Goal: Information Seeking & Learning: Learn about a topic

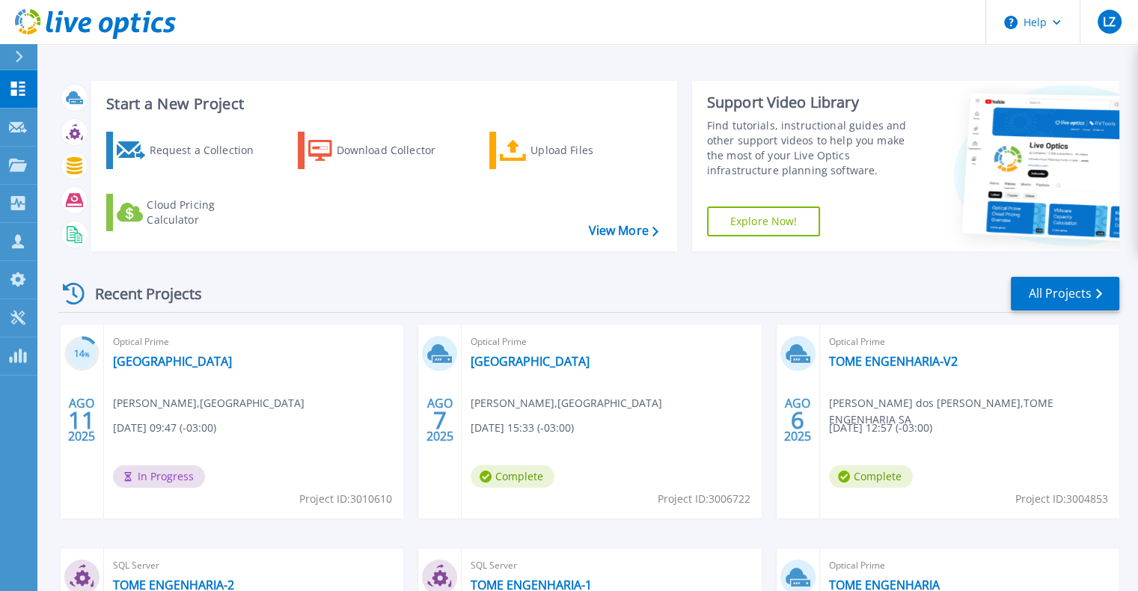
click at [196, 370] on div "Optical Prime Museu de Arte Sacra Leandro Matthes Aurelli , Museu da Arte Sacra…" at bounding box center [253, 422] width 299 height 194
click at [197, 363] on link "[GEOGRAPHIC_DATA]" at bounding box center [172, 361] width 119 height 15
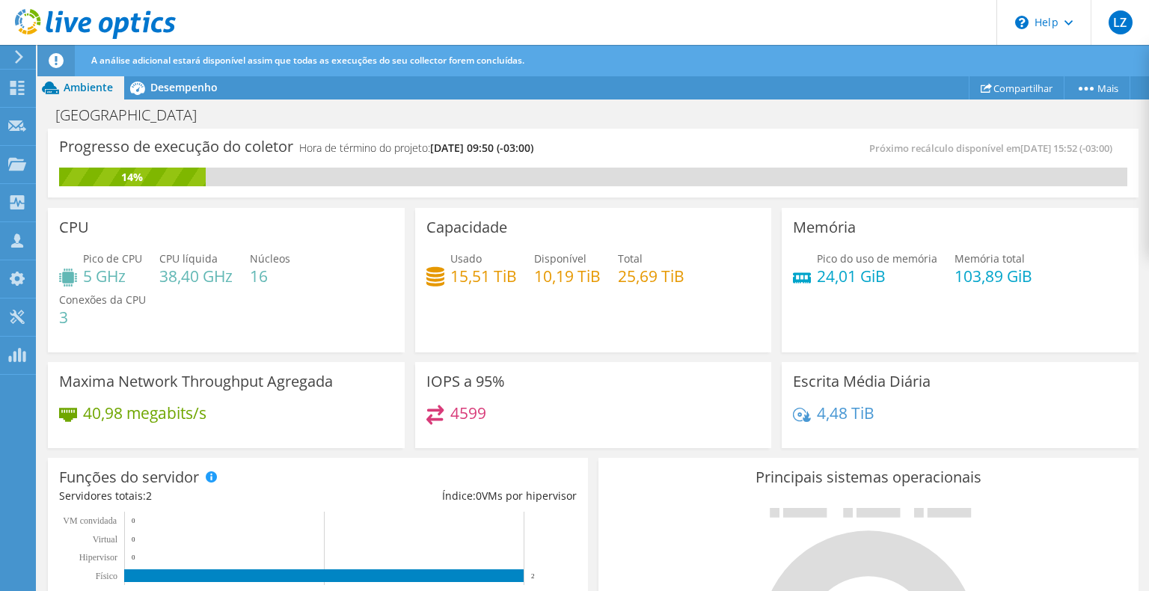
scroll to position [224, 0]
click at [410, 349] on div "Capacidade Usado 15,51 TiB Disponível 10,19 TiB Total 25,69 TiB" at bounding box center [593, 278] width 367 height 150
drag, startPoint x: 455, startPoint y: 408, endPoint x: 485, endPoint y: 409, distance: 30.0
click at [485, 409] on div "4599" at bounding box center [593, 421] width 334 height 32
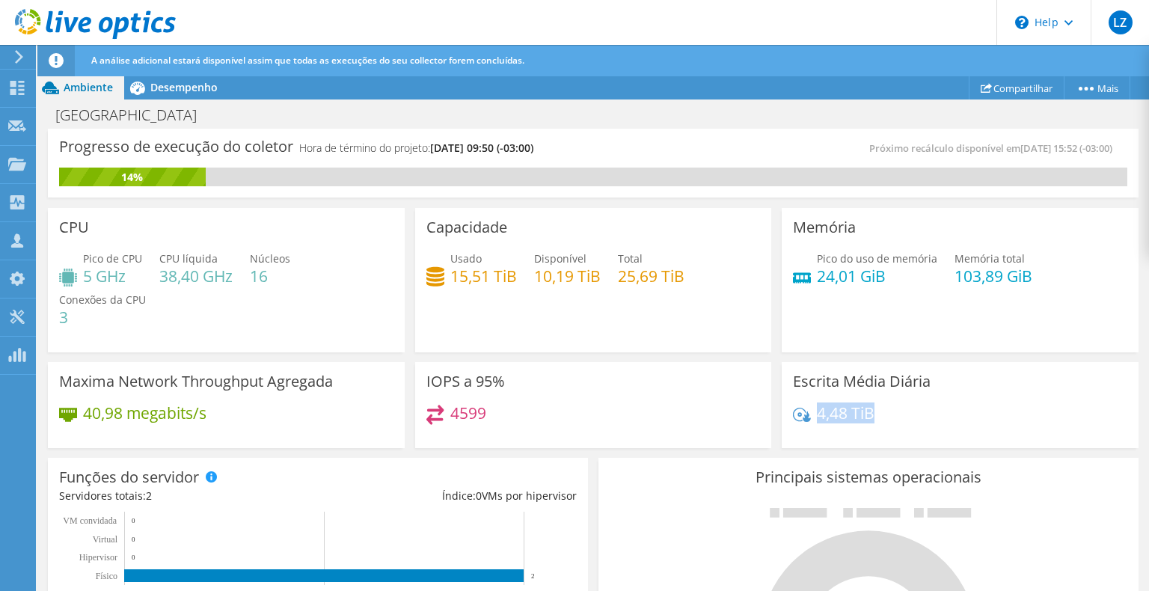
drag, startPoint x: 810, startPoint y: 416, endPoint x: 890, endPoint y: 417, distance: 80.0
click at [890, 417] on div "4,48 TiB" at bounding box center [960, 420] width 334 height 31
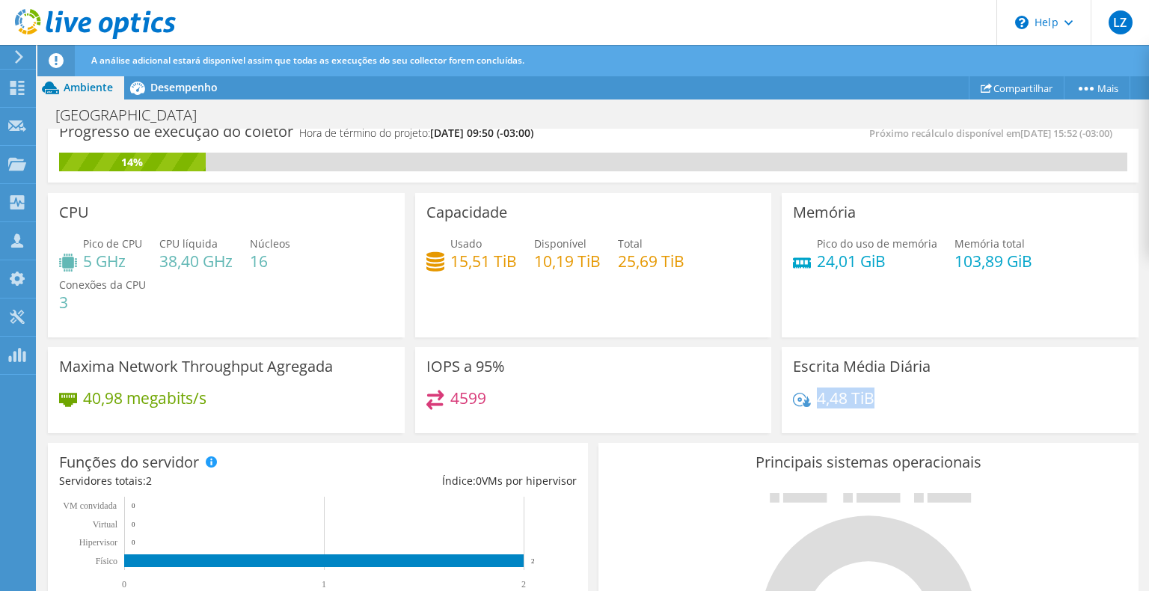
scroll to position [0, 0]
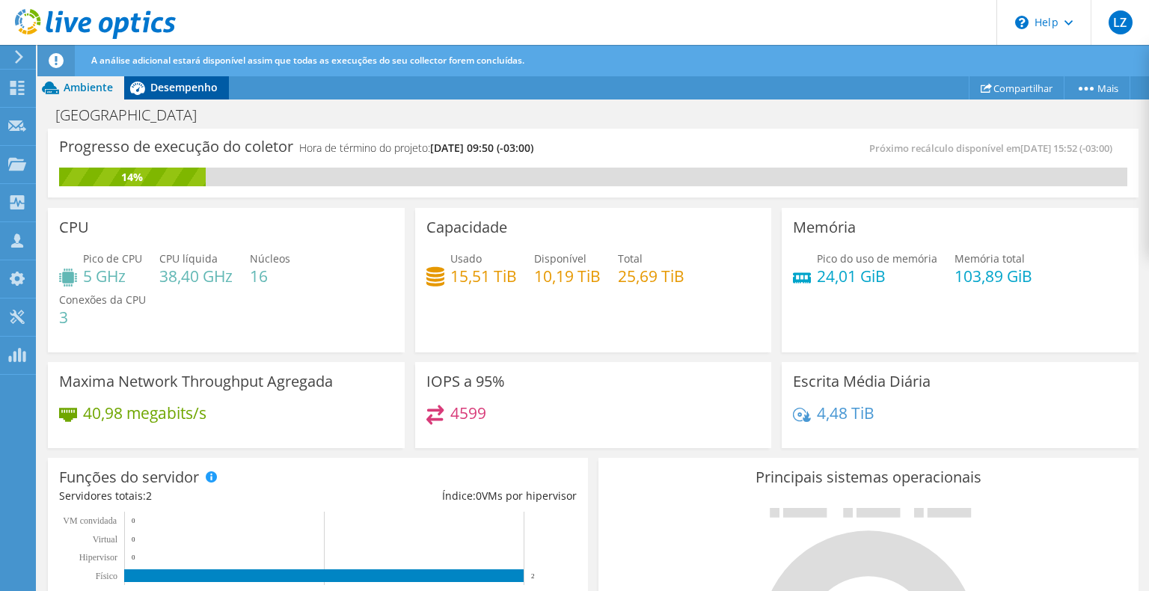
click at [181, 93] on span "Desempenho" at bounding box center [183, 87] width 67 height 14
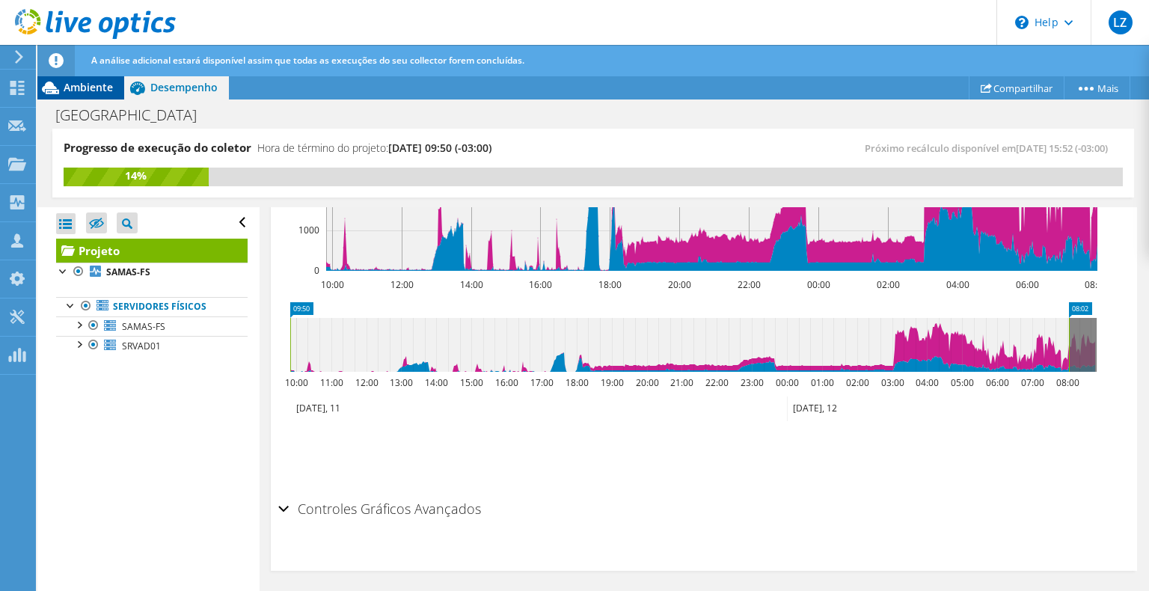
click at [81, 88] on span "Ambiente" at bounding box center [88, 87] width 49 height 14
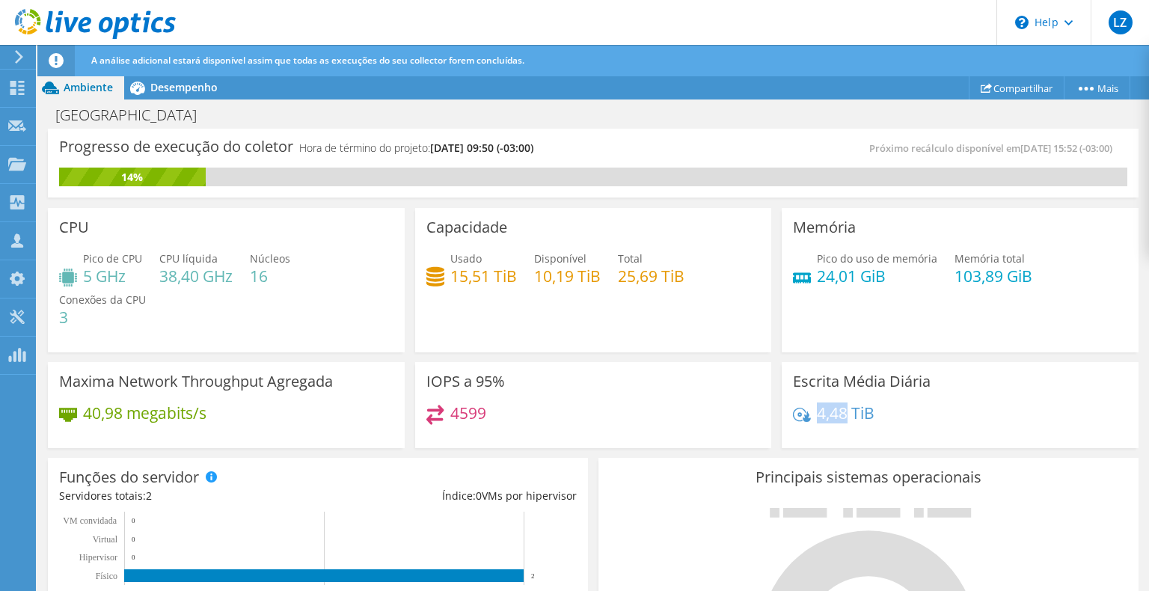
drag, startPoint x: 812, startPoint y: 407, endPoint x: 842, endPoint y: 408, distance: 30.7
click at [842, 408] on h4 "4,48 TiB" at bounding box center [846, 413] width 58 height 16
copy h4 "4,48"
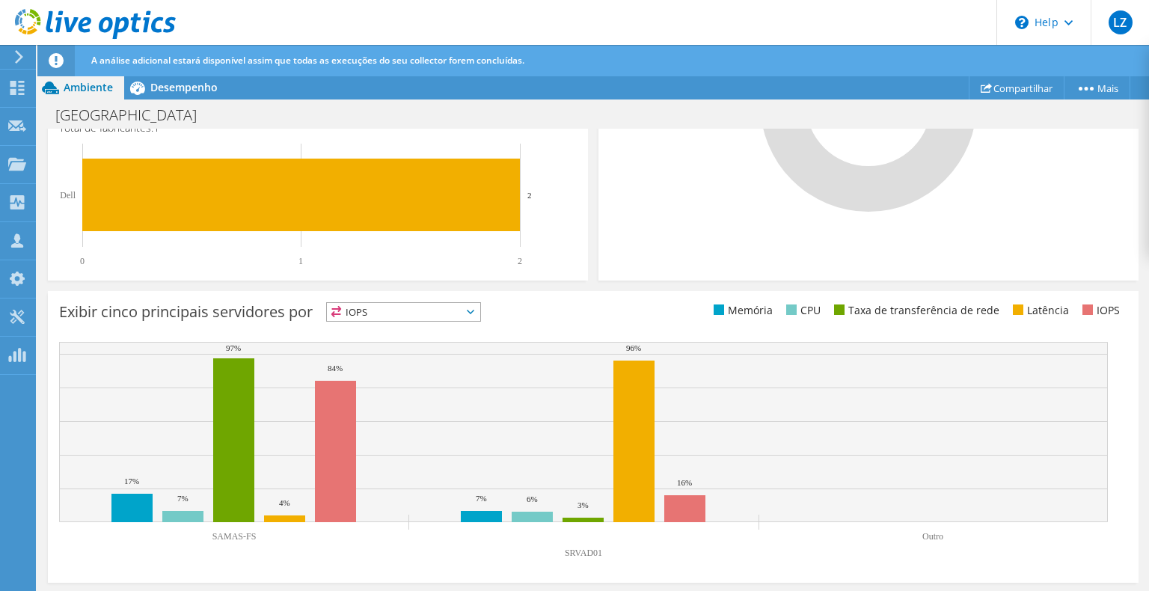
scroll to position [536, 0]
click at [449, 316] on span "IOPS" at bounding box center [403, 312] width 153 height 18
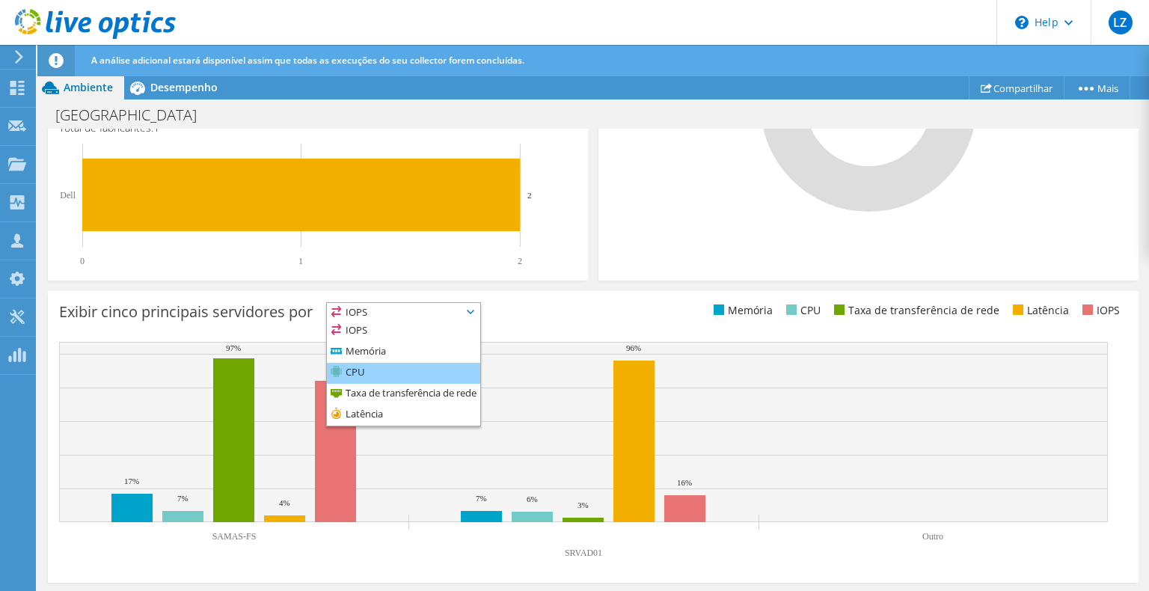
click at [389, 367] on li "CPU" at bounding box center [403, 373] width 153 height 21
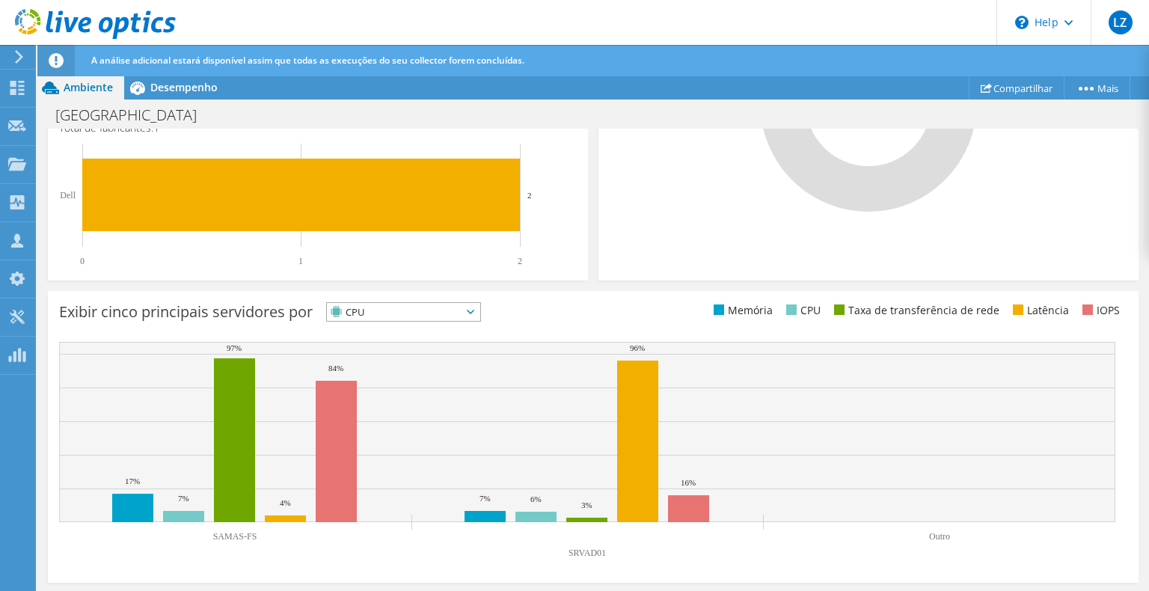
scroll to position [162, 0]
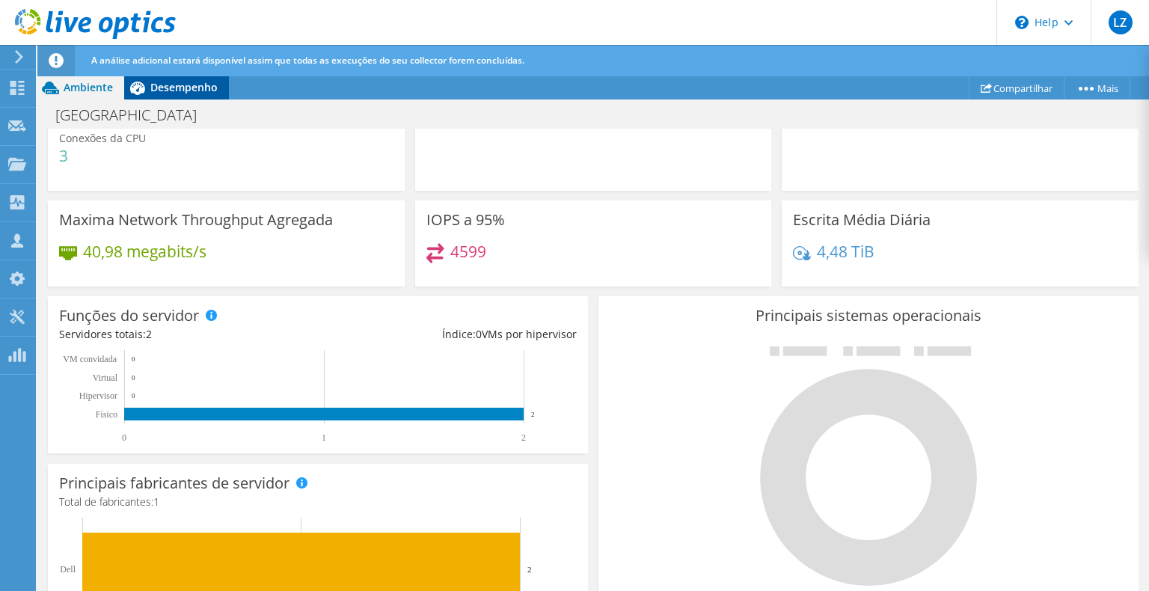
click at [197, 87] on span "Desempenho" at bounding box center [183, 87] width 67 height 14
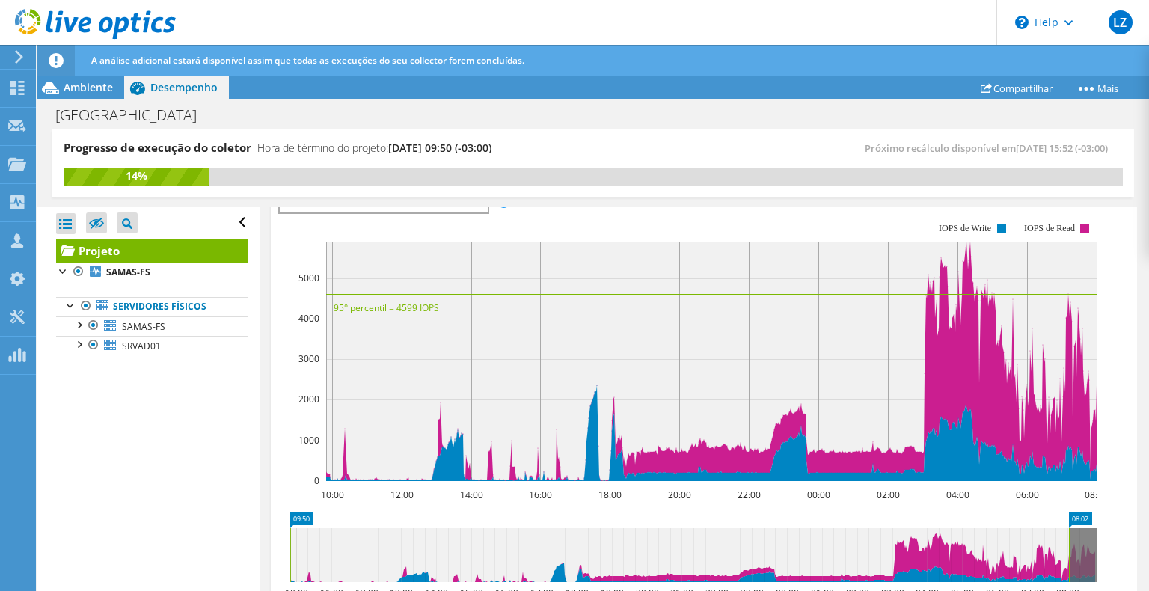
scroll to position [338, 0]
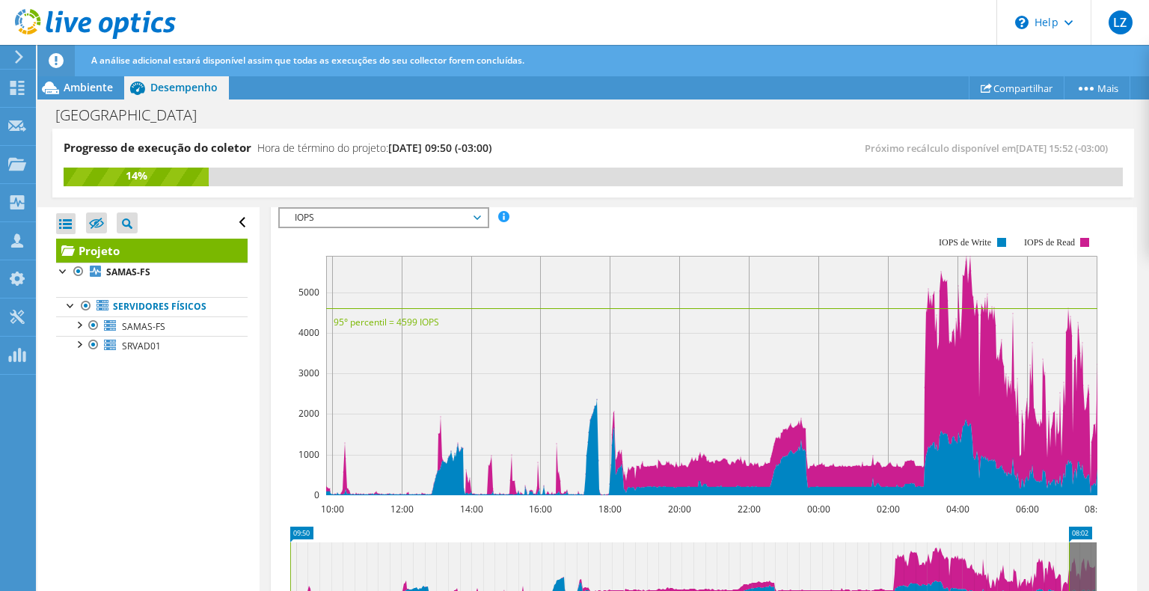
click at [386, 222] on span "IOPS" at bounding box center [383, 218] width 192 height 18
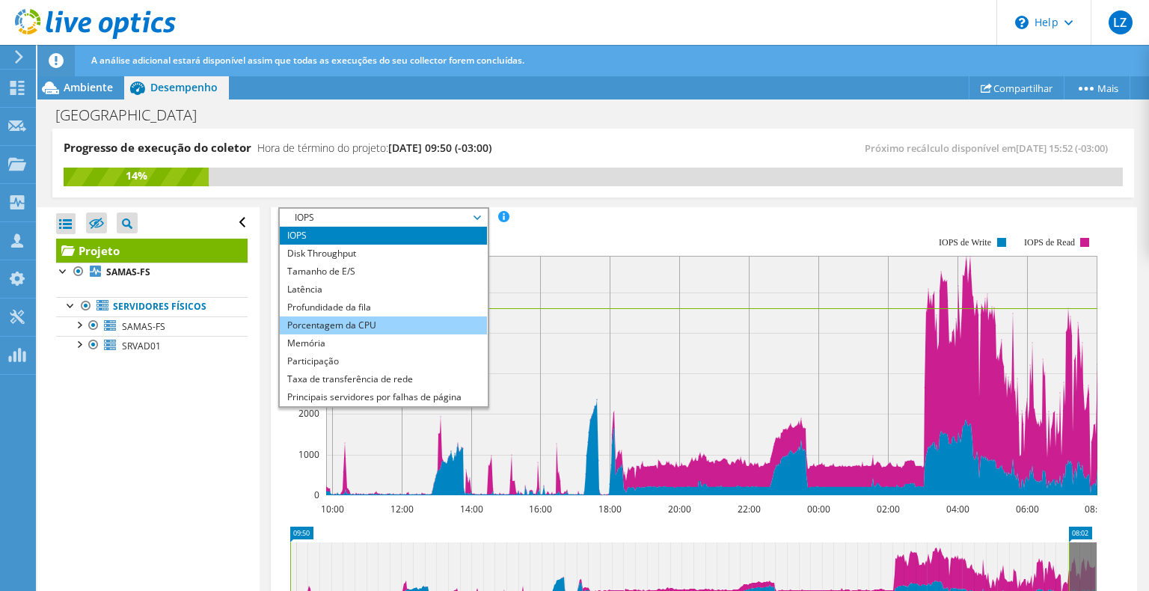
click at [362, 320] on li "Porcentagem da CPU" at bounding box center [383, 325] width 207 height 18
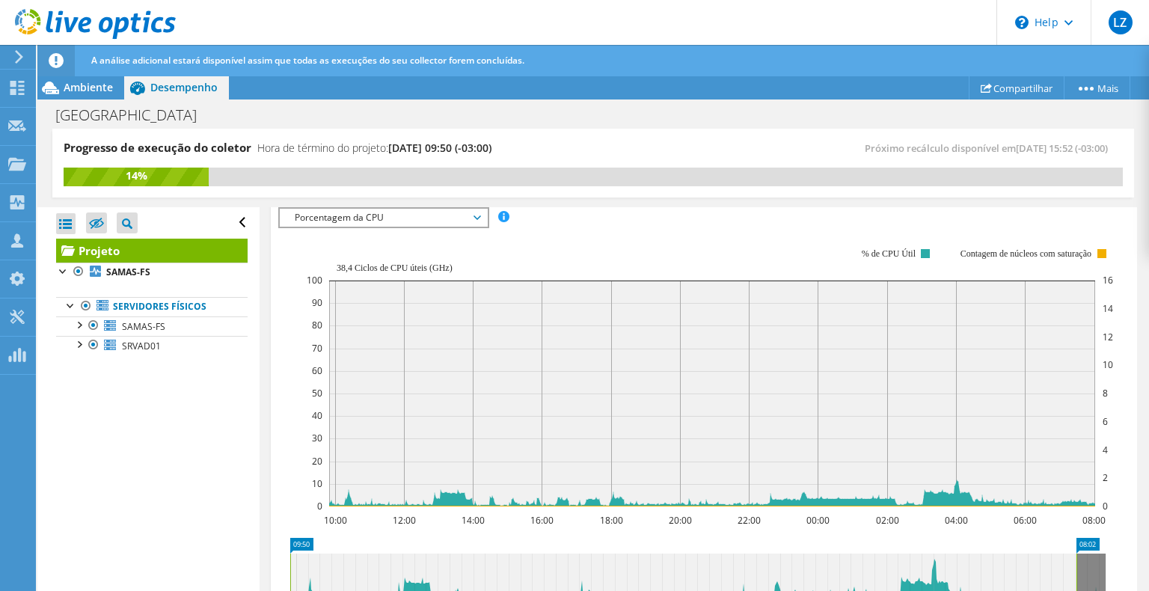
click at [388, 219] on span "Porcentagem da CPU" at bounding box center [383, 218] width 192 height 18
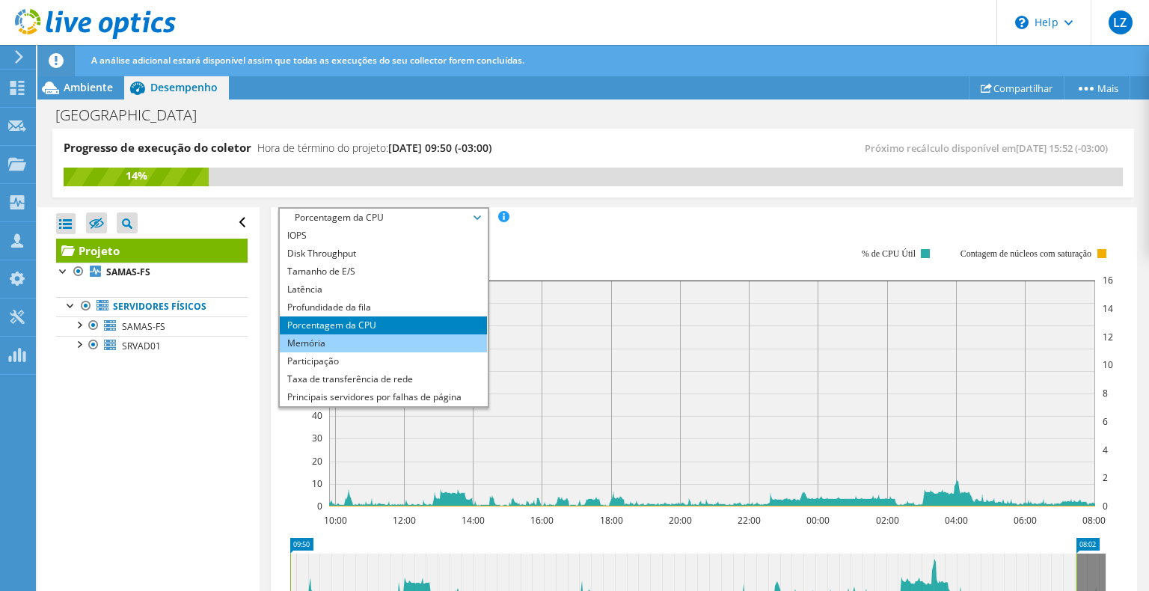
click at [368, 337] on li "Memória" at bounding box center [383, 343] width 207 height 18
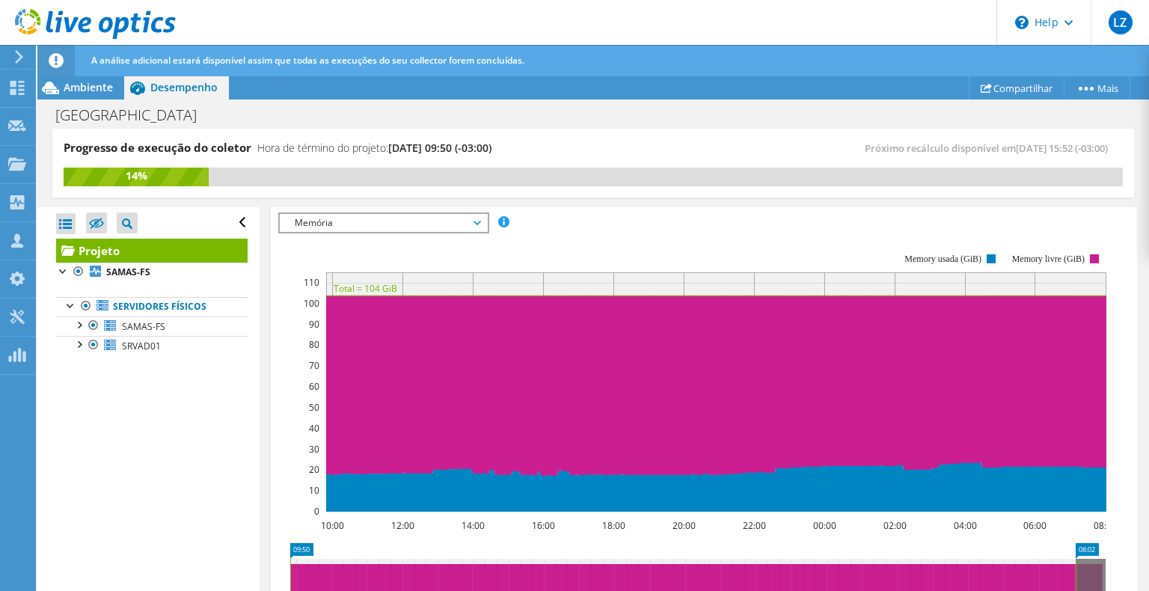
scroll to position [263, 0]
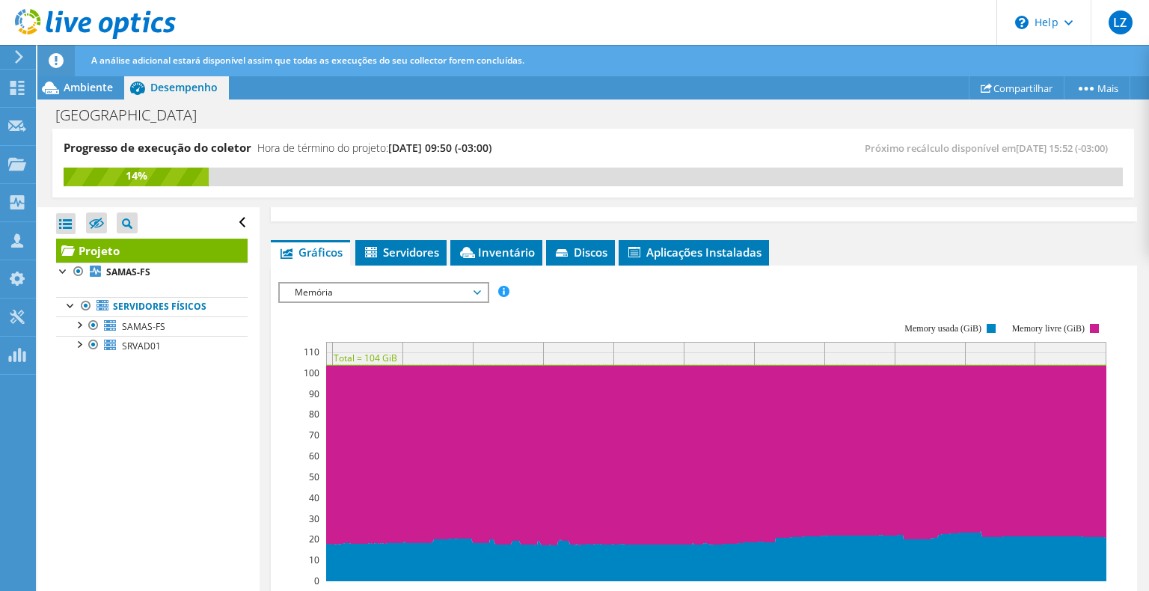
click at [307, 295] on span "Memória" at bounding box center [383, 293] width 192 height 18
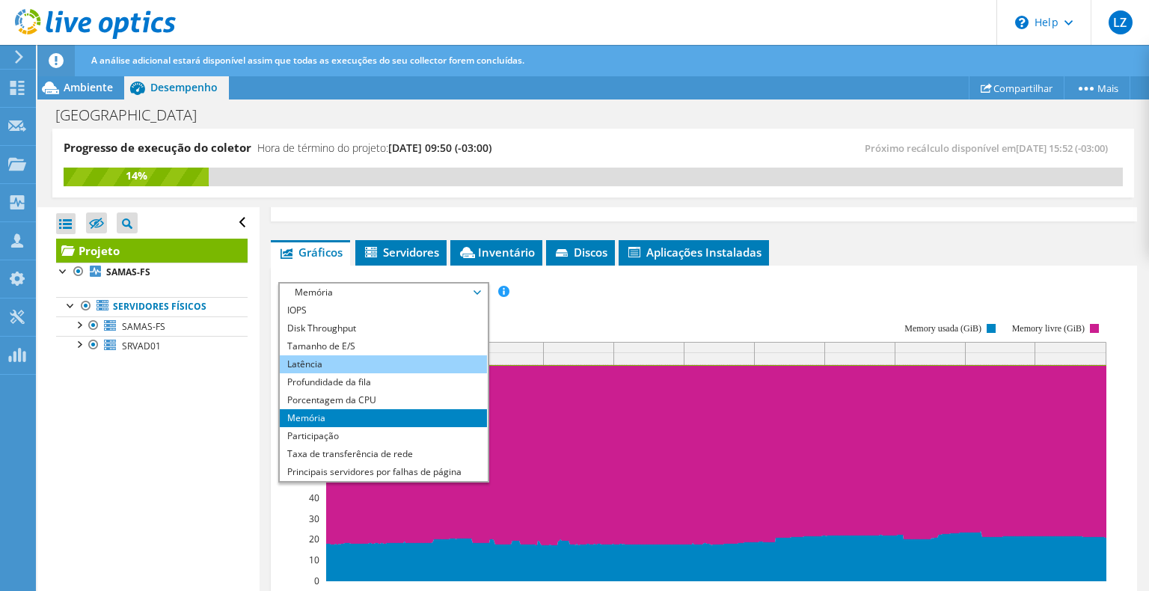
scroll to position [54, 0]
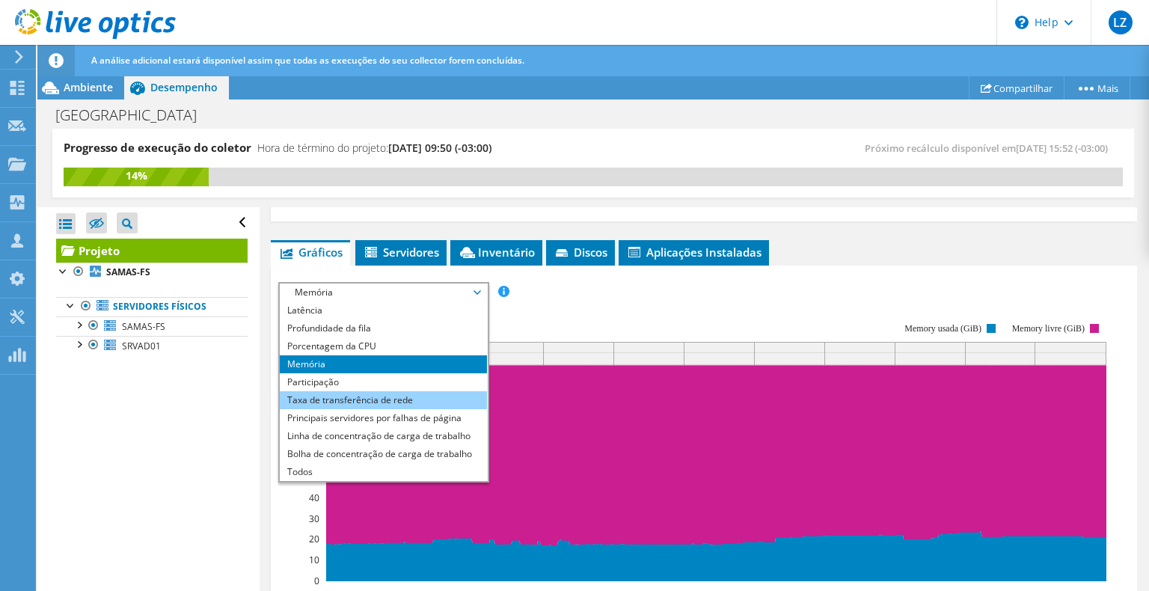
click at [365, 402] on li "Taxa de transferência de rede" at bounding box center [383, 400] width 207 height 18
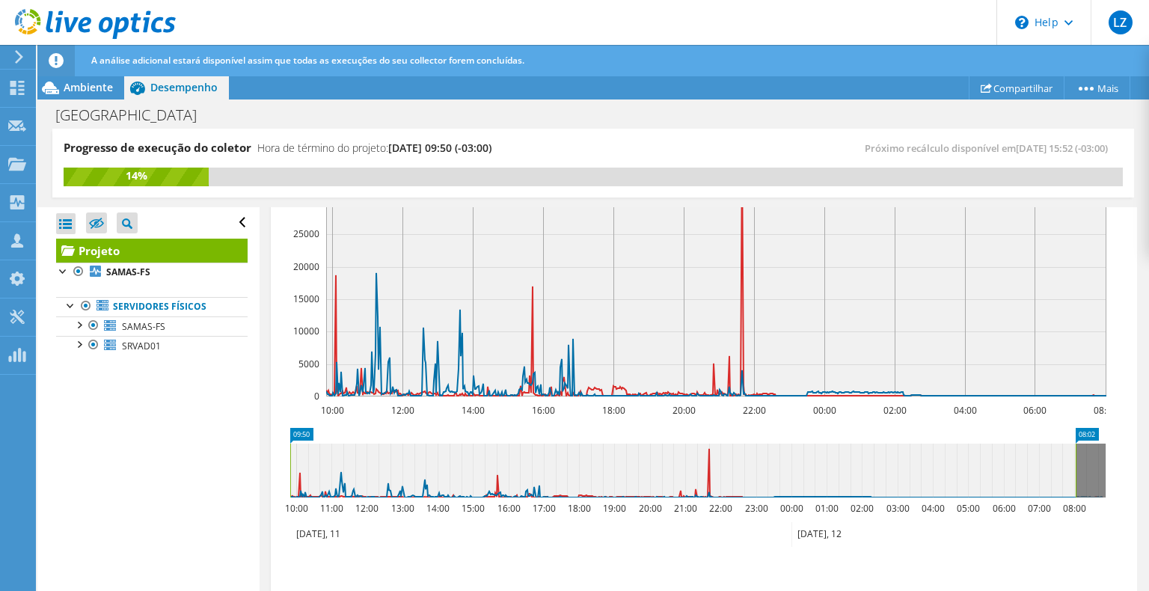
scroll to position [488, 0]
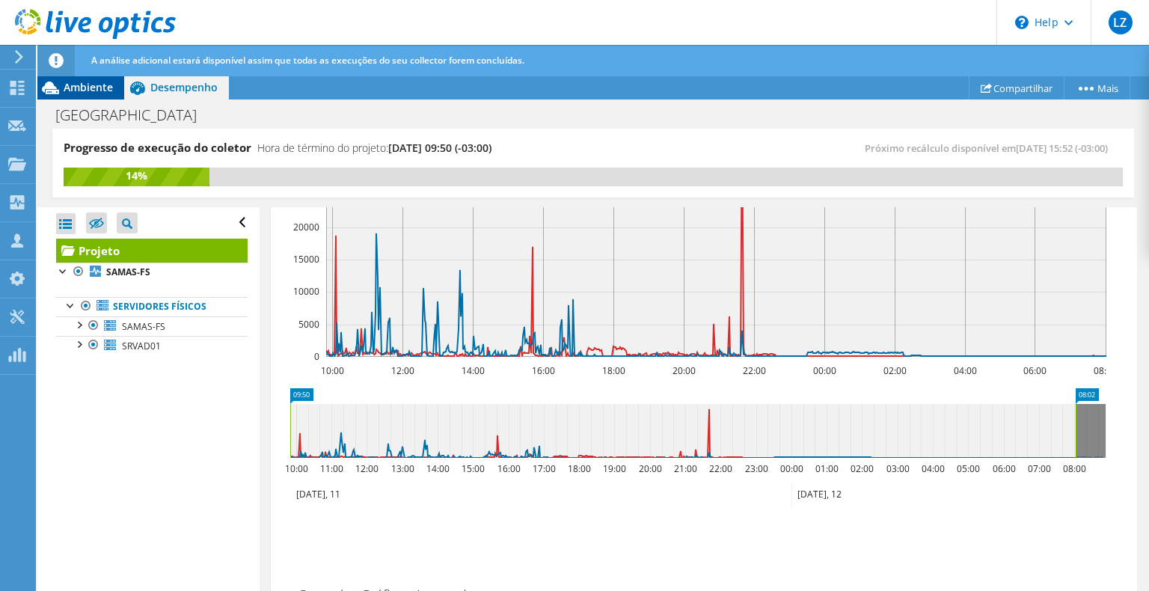
click at [99, 94] on div "Ambiente" at bounding box center [80, 88] width 87 height 24
